Goal: Find specific page/section: Find specific page/section

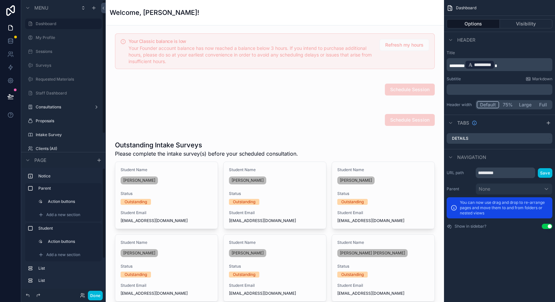
click at [95, 297] on button "Done" at bounding box center [95, 296] width 15 height 10
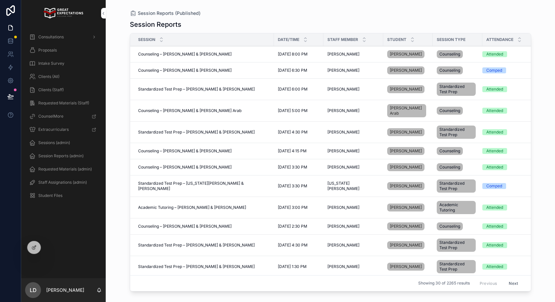
click at [0, 0] on icon at bounding box center [0, 0] width 0 height 0
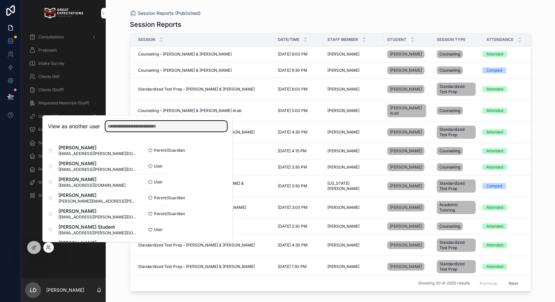
click at [135, 127] on input "text" at bounding box center [166, 126] width 122 height 11
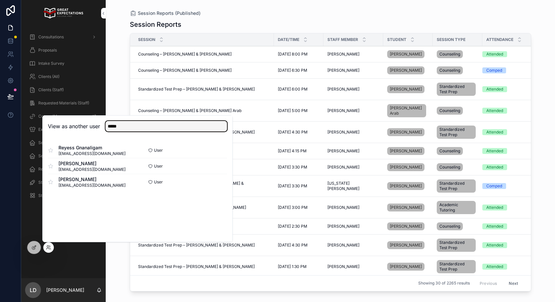
type input "*****"
click at [0, 0] on button "Select" at bounding box center [0, 0] width 0 height 0
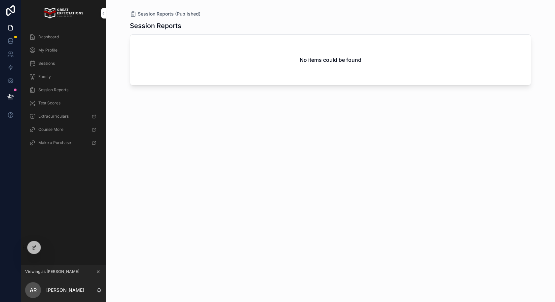
click at [52, 30] on div "Dashboard" at bounding box center [63, 36] width 85 height 13
click at [52, 34] on span "Dashboard" at bounding box center [48, 36] width 20 height 5
